Goal: Contribute content: Add original content to the website for others to see

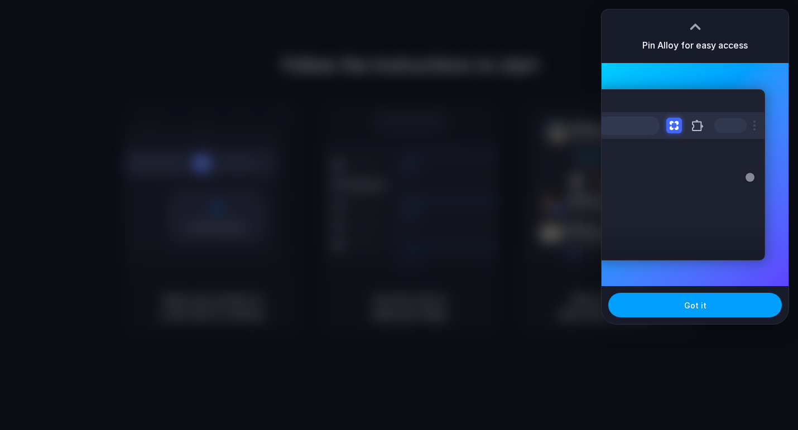
click at [667, 300] on button "Got it" at bounding box center [695, 305] width 174 height 25
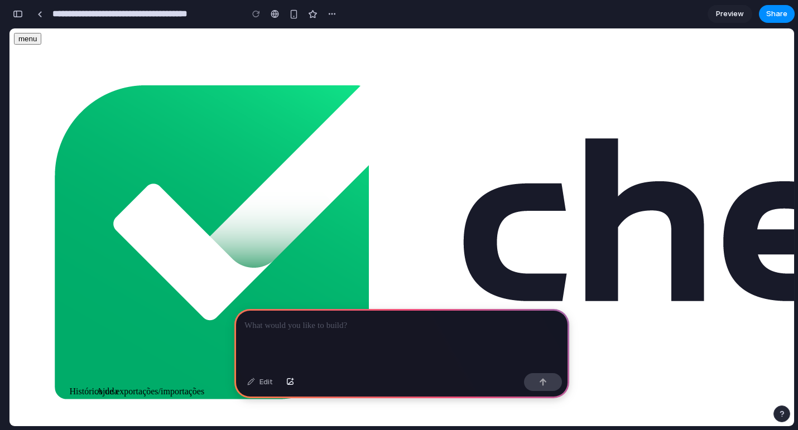
scroll to position [145, 0]
click at [309, 336] on div at bounding box center [401, 339] width 335 height 60
click at [288, 15] on button "button" at bounding box center [294, 14] width 17 height 17
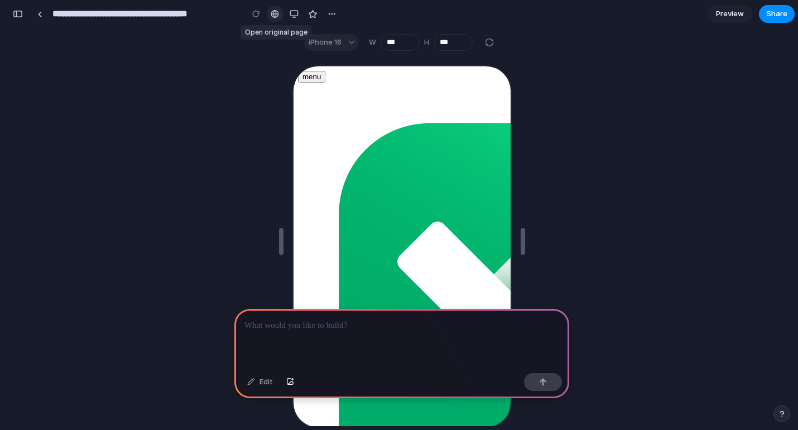
click at [273, 15] on div at bounding box center [275, 13] width 8 height 9
click at [292, 12] on div "button" at bounding box center [294, 13] width 9 height 9
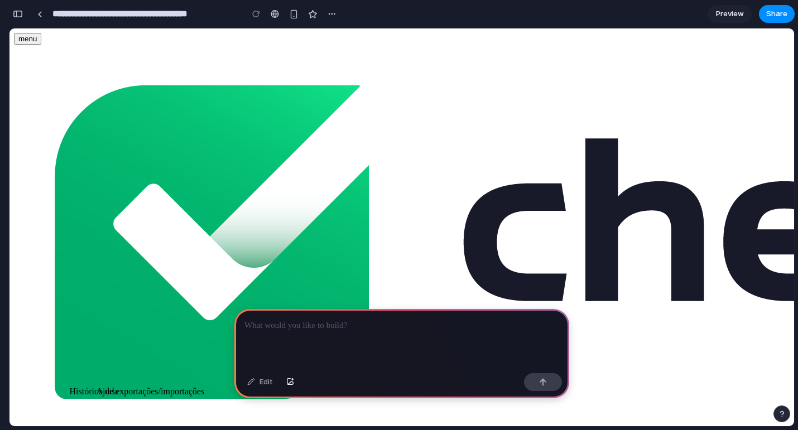
click at [339, 329] on p at bounding box center [401, 325] width 315 height 13
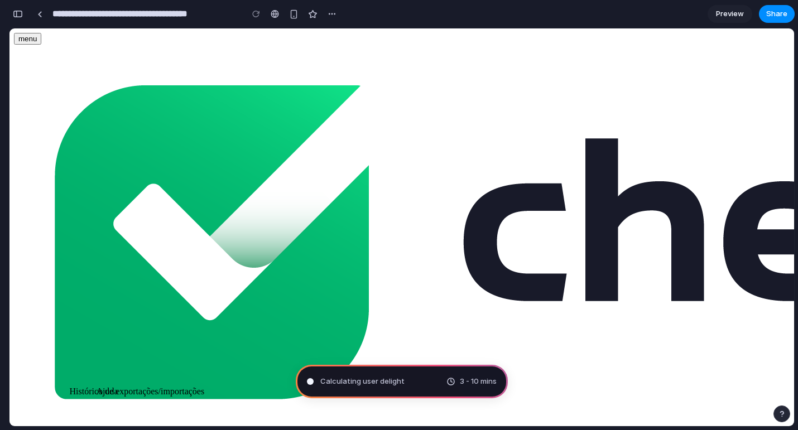
type input "**********"
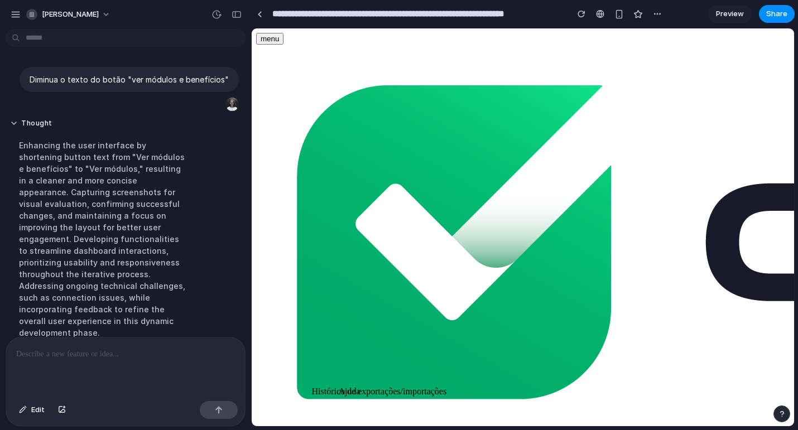
scroll to position [80, 0]
